Goal: Task Accomplishment & Management: Manage account settings

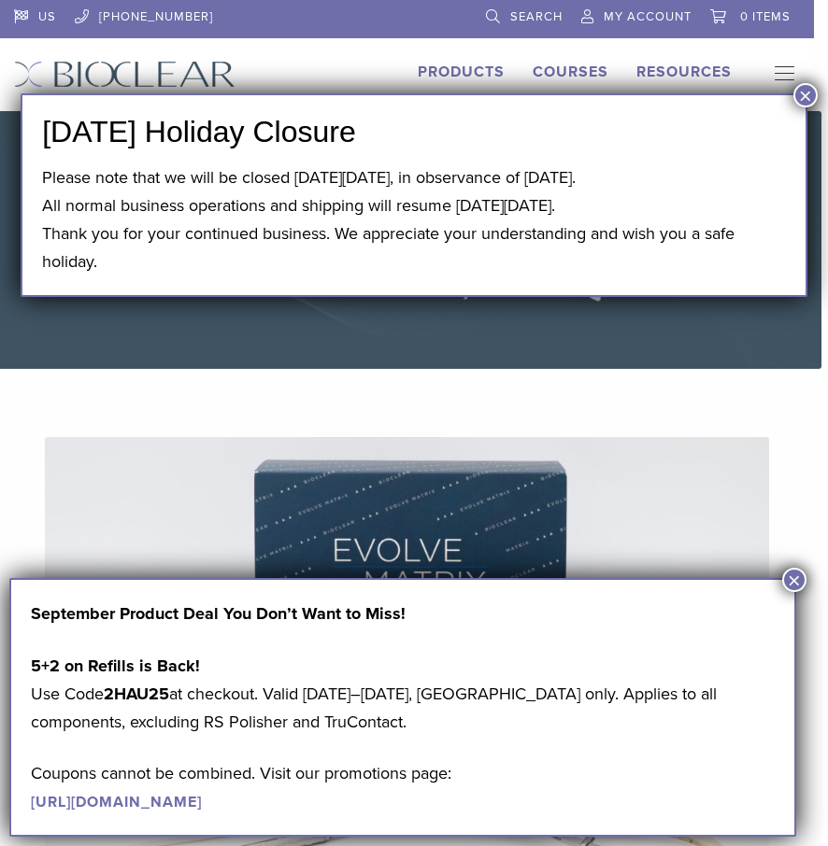
click at [810, 89] on button "×" at bounding box center [805, 95] width 24 height 24
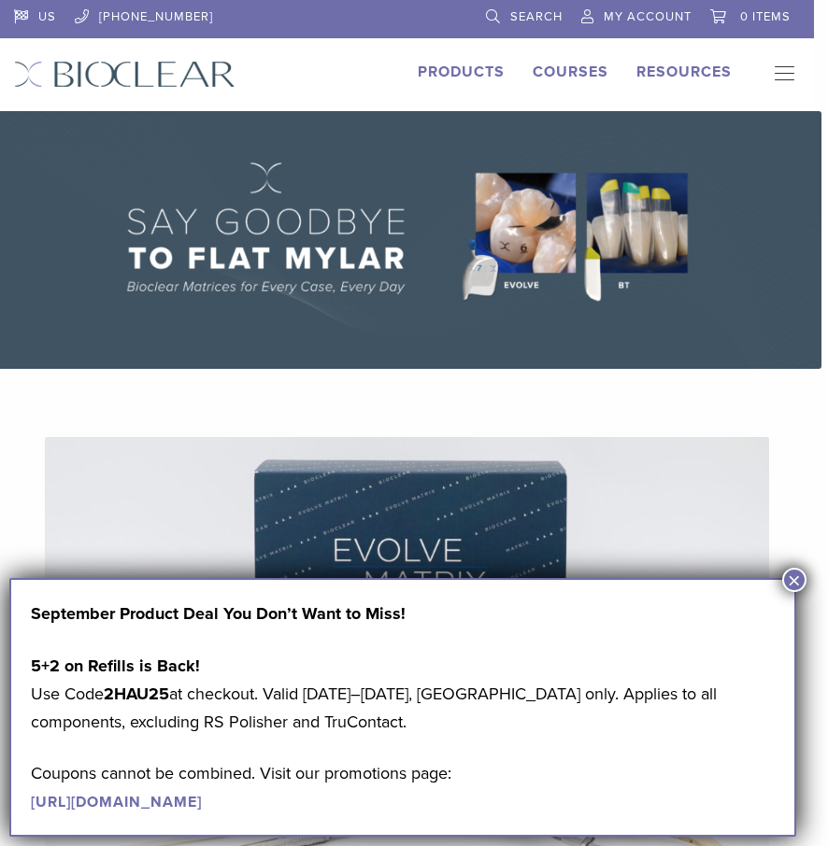
click at [624, 16] on span "My Account" at bounding box center [647, 16] width 88 height 15
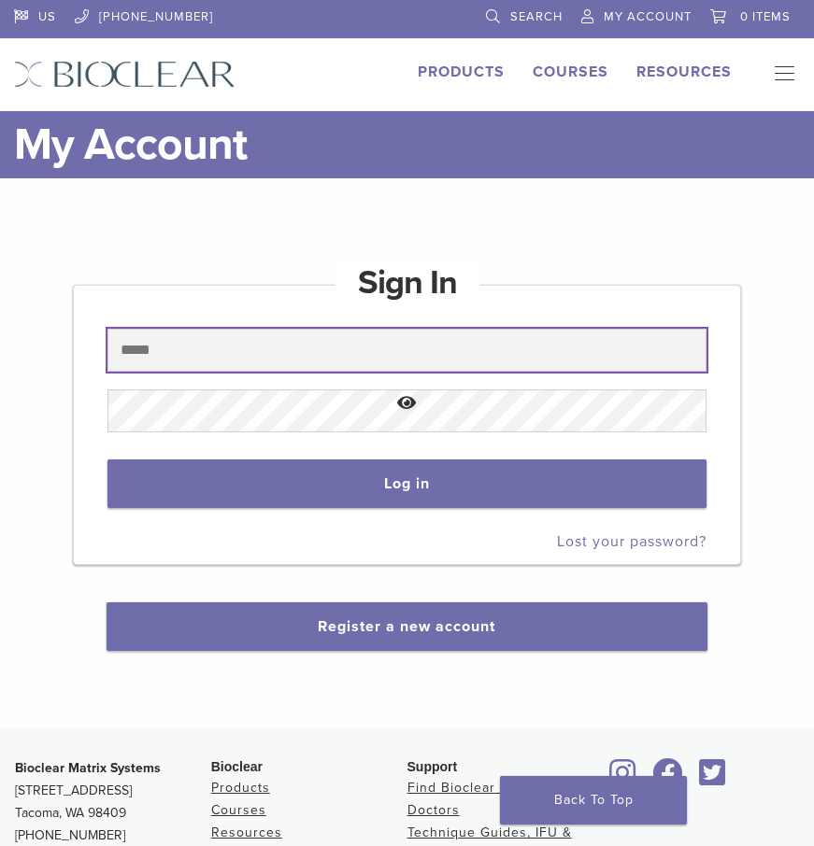
type input "**********"
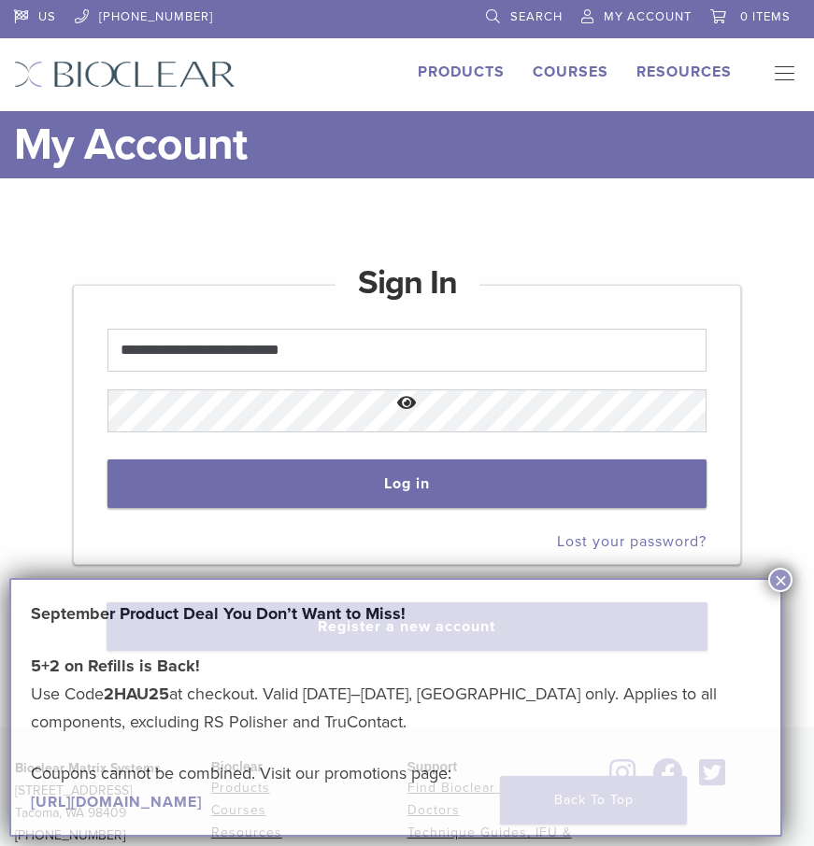
click at [406, 405] on button "Show password" at bounding box center [407, 404] width 600 height 48
